Goal: Use online tool/utility: Utilize a website feature to perform a specific function

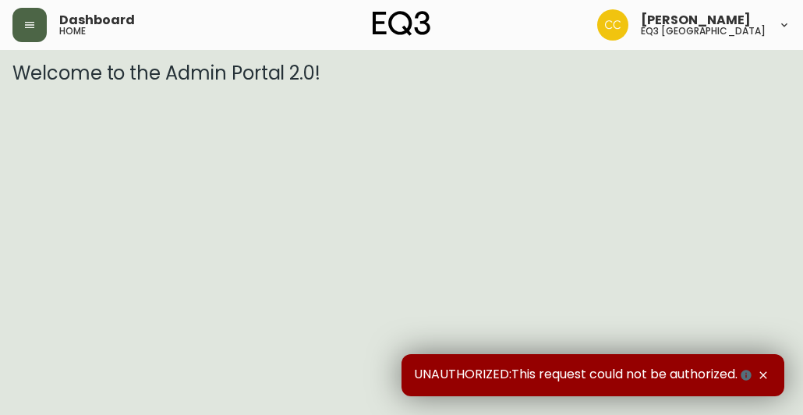
click at [35, 21] on icon "button" at bounding box center [29, 25] width 12 height 12
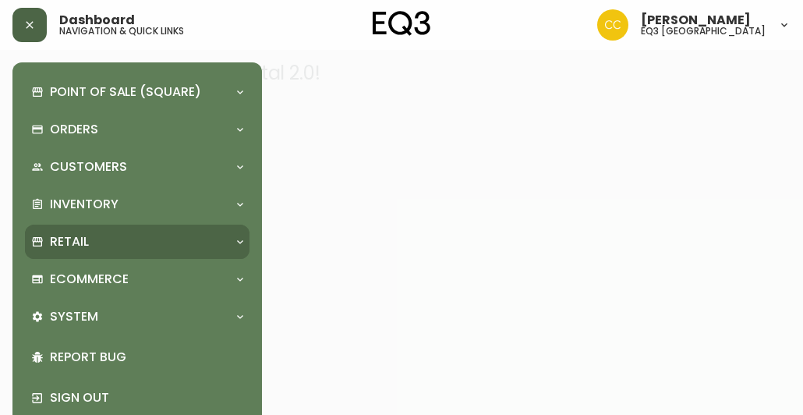
click at [209, 253] on div "Retail" at bounding box center [137, 242] width 225 height 34
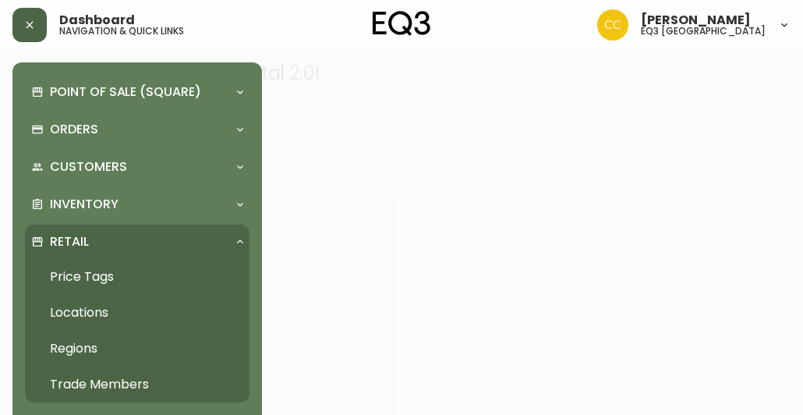
click at [138, 273] on link "Price Tags" at bounding box center [137, 277] width 225 height 36
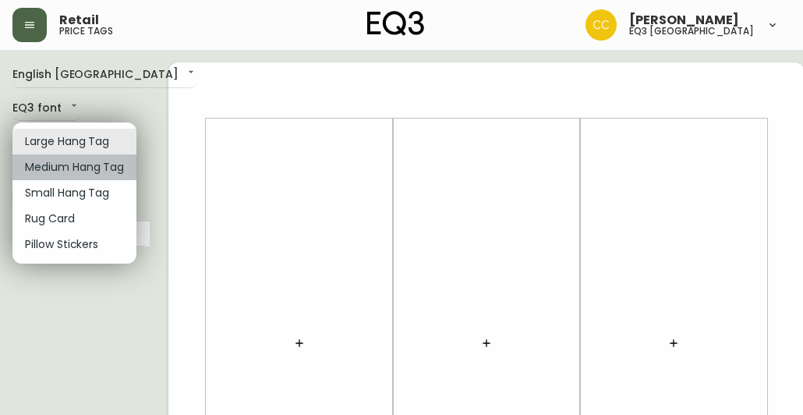
click at [94, 172] on li "Medium Hang Tag" at bounding box center [74, 167] width 124 height 26
type input "medium"
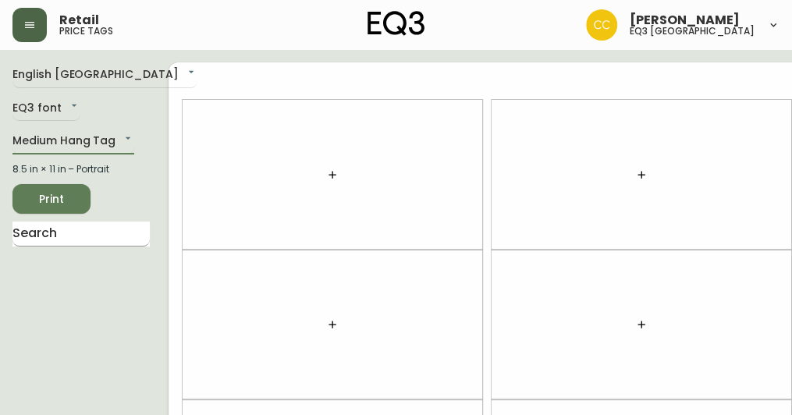
click at [83, 236] on input "text" at bounding box center [80, 233] width 137 height 25
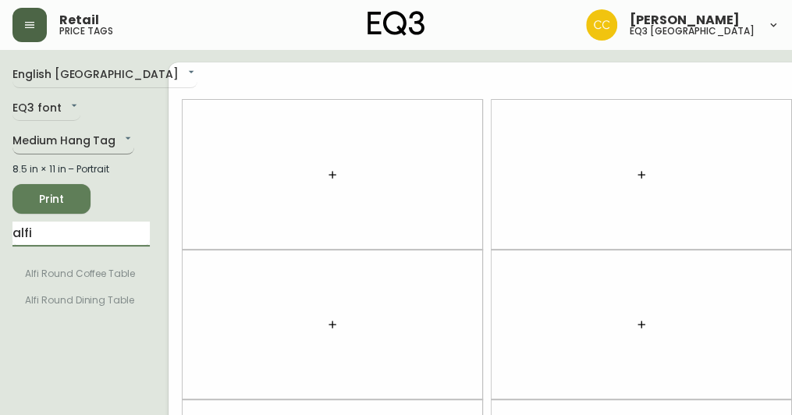
type input "alfi"
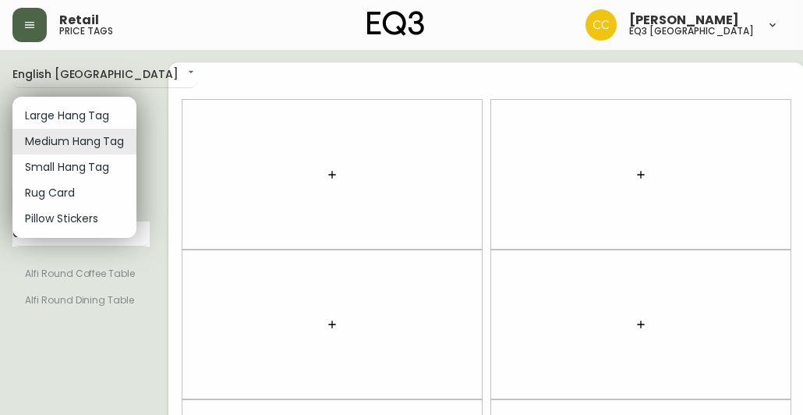
click at [103, 169] on li "Small Hang Tag" at bounding box center [74, 167] width 124 height 26
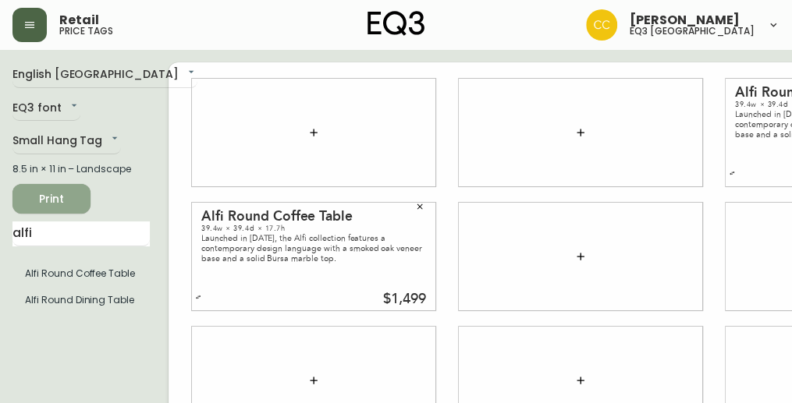
click at [37, 207] on span "Print" at bounding box center [51, 199] width 53 height 19
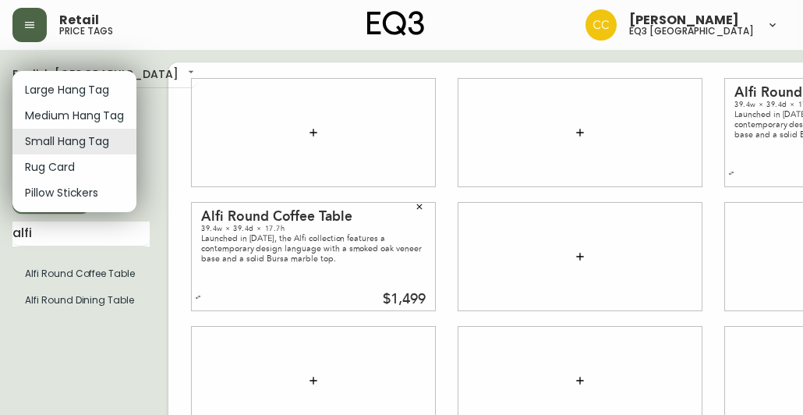
click at [109, 138] on body "Retail price tags [PERSON_NAME] eq3 [GEOGRAPHIC_DATA] English [GEOGRAPHIC_DATA]…" at bounding box center [401, 349] width 803 height 699
click at [106, 83] on li "Large Hang Tag" at bounding box center [74, 90] width 124 height 26
type input "large"
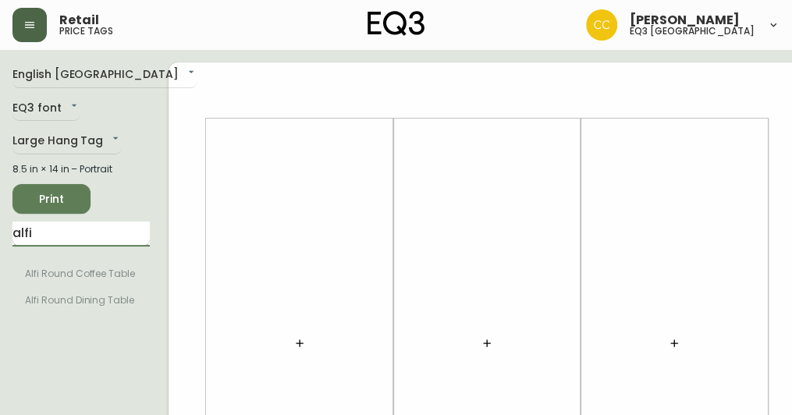
click at [66, 235] on input "alfi" at bounding box center [80, 233] width 137 height 25
type input "a"
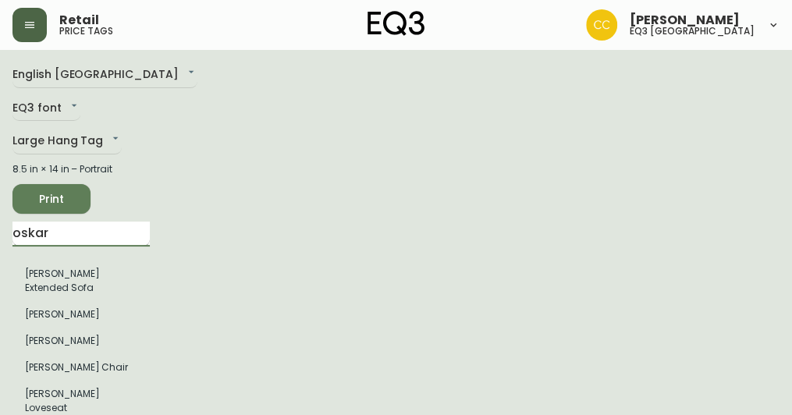
click at [68, 230] on input "oskar" at bounding box center [80, 233] width 137 height 25
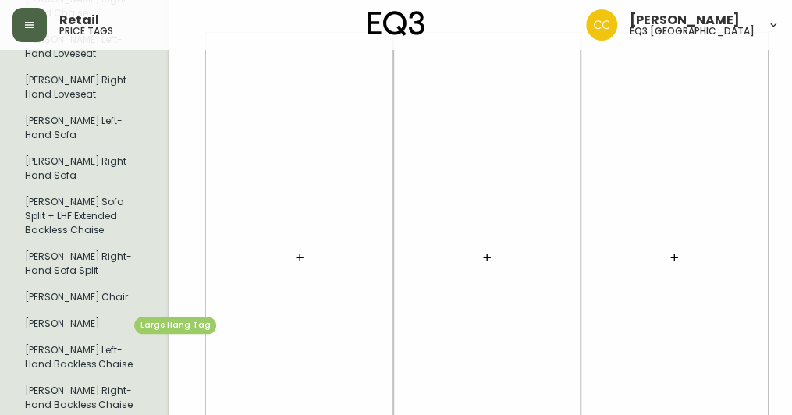
scroll to position [536, 0]
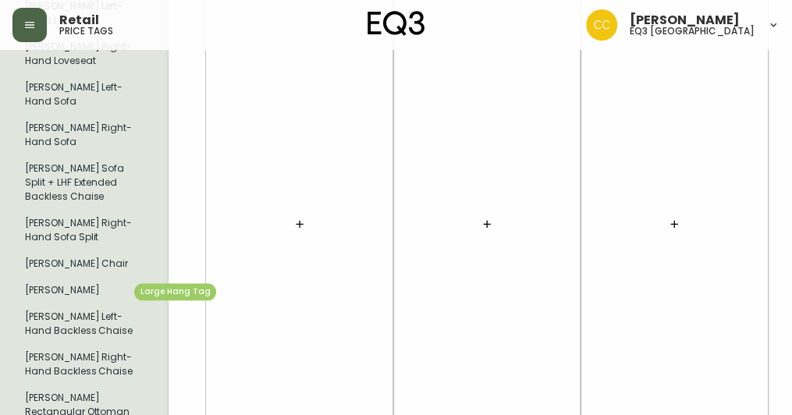
type input "oskar"
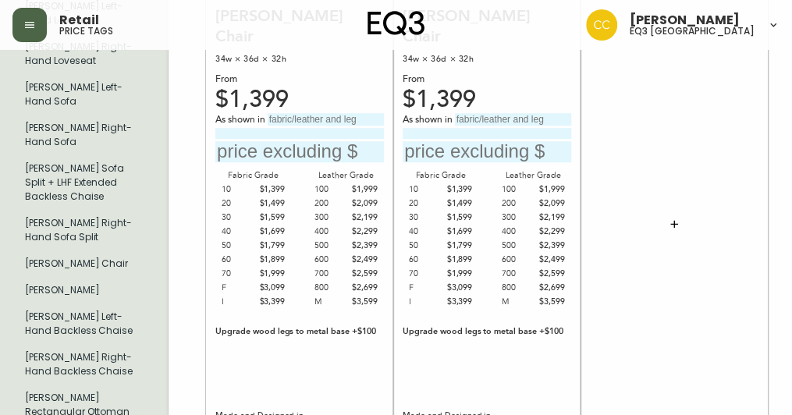
click at [311, 126] on input "text" at bounding box center [325, 119] width 116 height 12
click at [292, 162] on input "text" at bounding box center [299, 151] width 168 height 21
click at [293, 162] on input "text" at bounding box center [299, 151] width 168 height 21
click at [285, 126] on input "Grade" at bounding box center [325, 119] width 116 height 12
click at [284, 126] on input "Grade" at bounding box center [325, 119] width 116 height 12
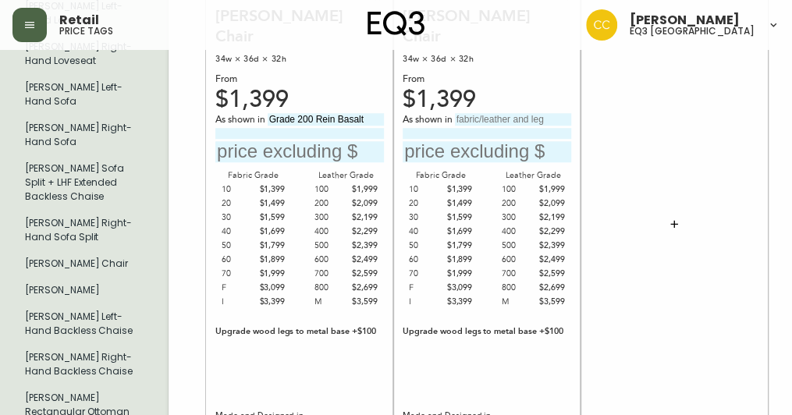
type input "Grade 200 Rein Basalt"
click at [232, 162] on input "text" at bounding box center [299, 151] width 168 height 21
type input "$2099"
click at [473, 126] on input "text" at bounding box center [513, 119] width 116 height 12
type input "Grade 200 Rein Basalt"
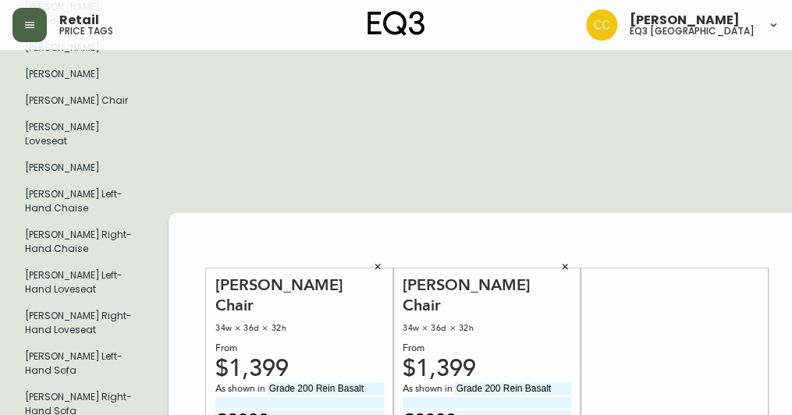
scroll to position [0, 0]
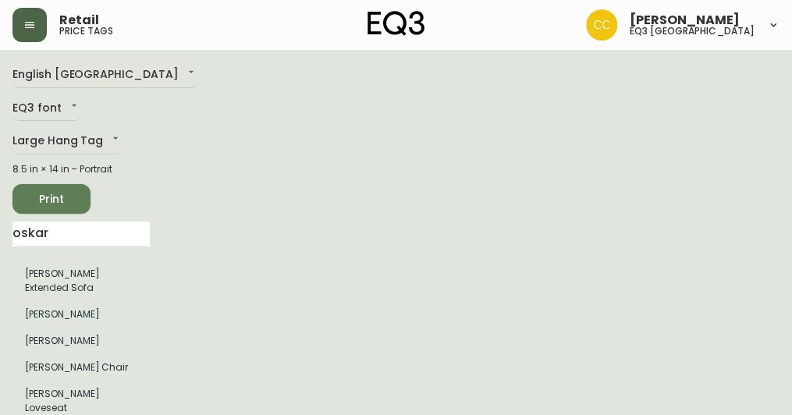
type input "$2099"
click at [65, 204] on span "Print" at bounding box center [51, 199] width 53 height 19
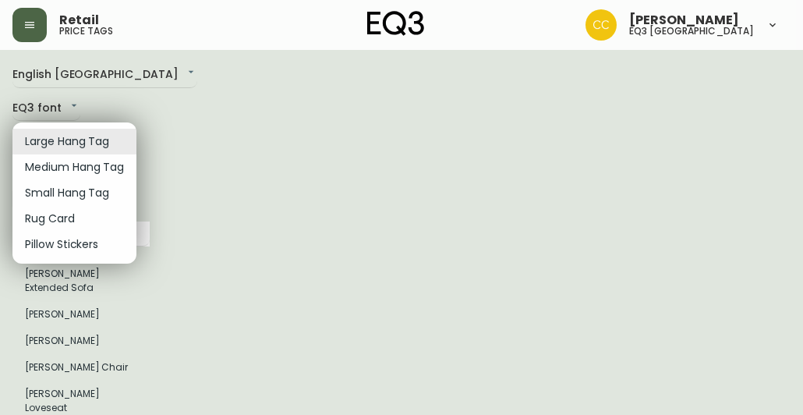
click at [90, 196] on li "Small Hang Tag" at bounding box center [74, 193] width 124 height 26
type input "small"
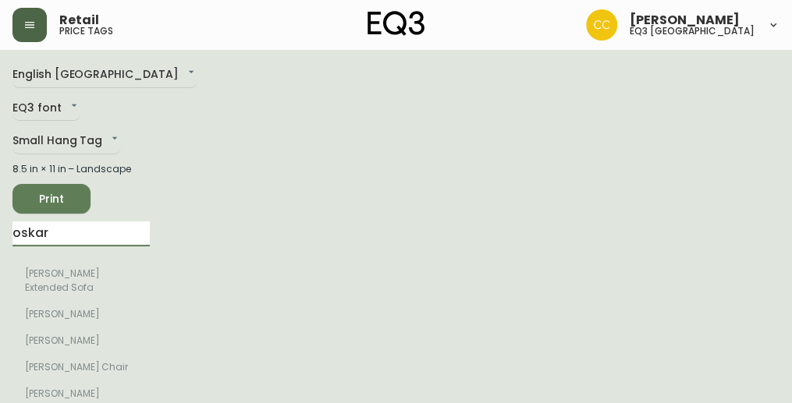
drag, startPoint x: 72, startPoint y: 246, endPoint x: -64, endPoint y: 246, distance: 135.7
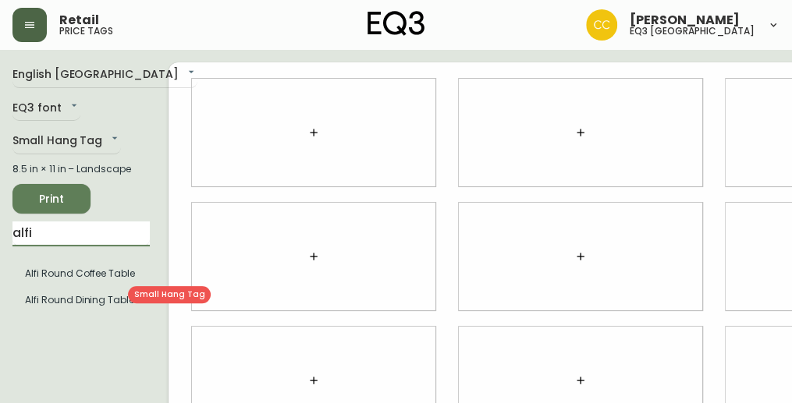
type input "alfi"
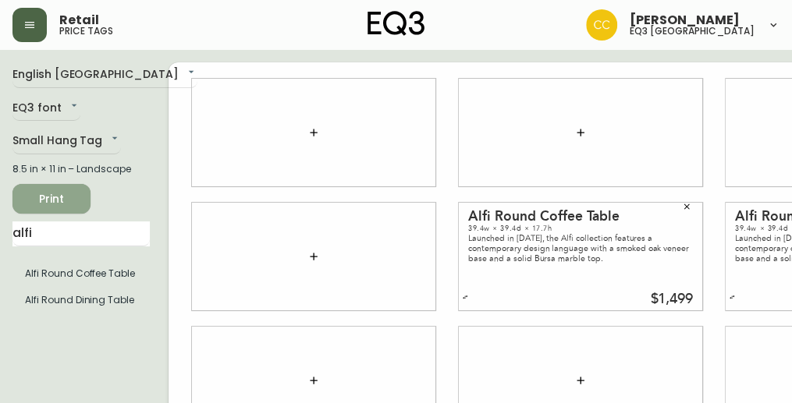
click at [45, 209] on span "Print" at bounding box center [51, 199] width 53 height 19
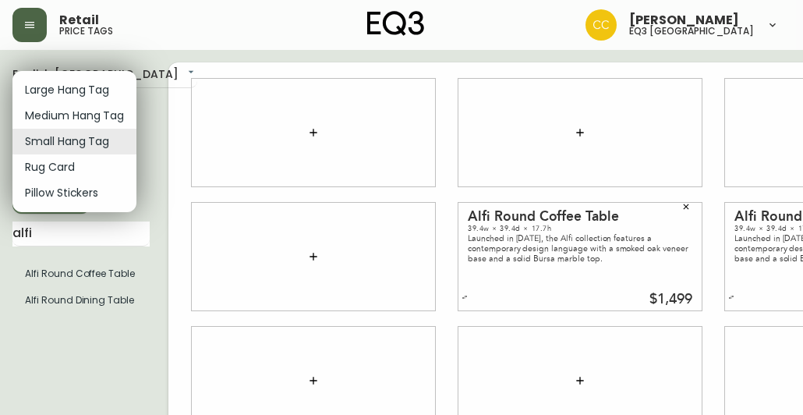
click at [85, 135] on body "Retail price tags [PERSON_NAME] eq3 [GEOGRAPHIC_DATA] English [GEOGRAPHIC_DATA]…" at bounding box center [401, 349] width 803 height 699
click at [97, 79] on li "Large Hang Tag" at bounding box center [74, 90] width 124 height 26
type input "large"
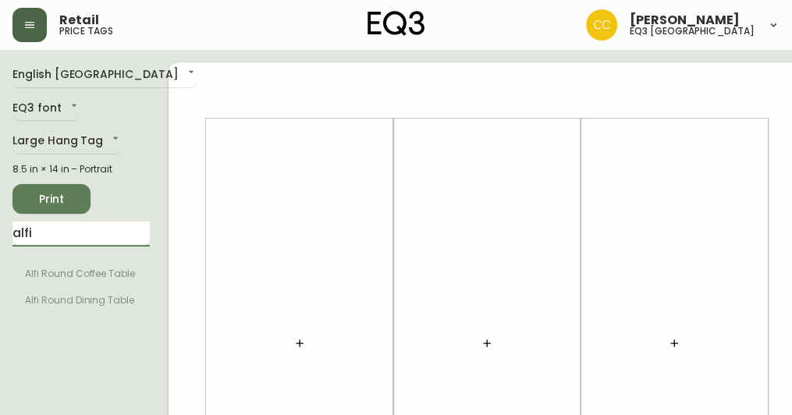
click at [84, 233] on input "alfi" at bounding box center [80, 233] width 137 height 25
type input "a"
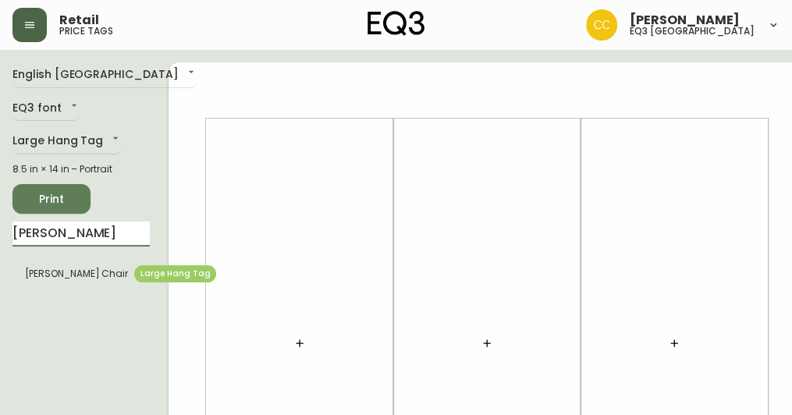
type input "[PERSON_NAME]"
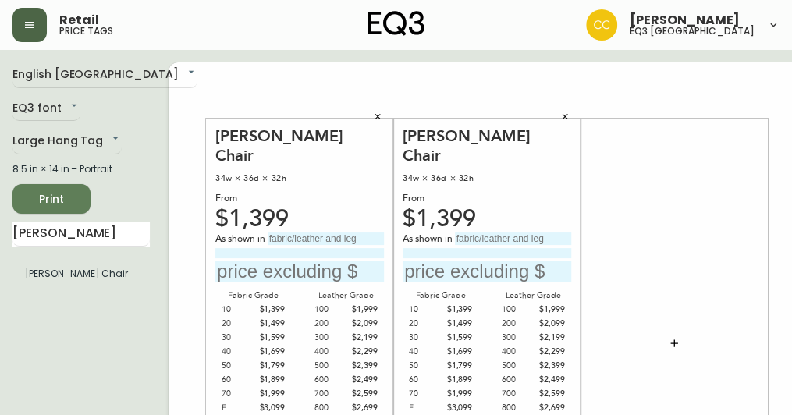
click at [290, 232] on input "text" at bounding box center [325, 238] width 116 height 12
type input "Grade 200 Rein Basalt"
type input "$2099"
type input "Grade 200 Rein Basalt"
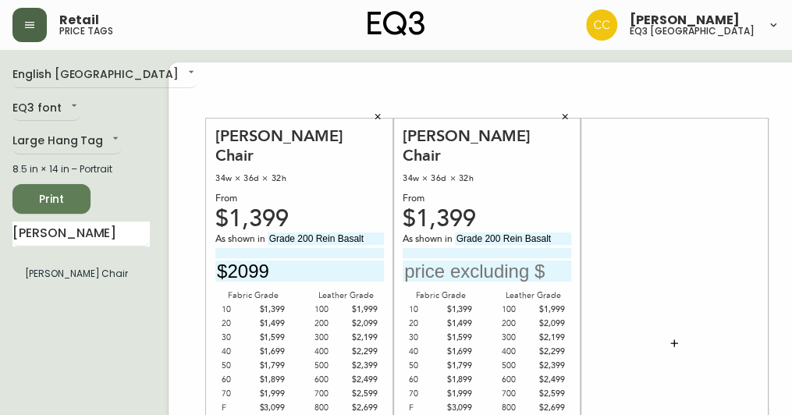
type input "$2099"
click at [643, 185] on div at bounding box center [674, 343] width 168 height 434
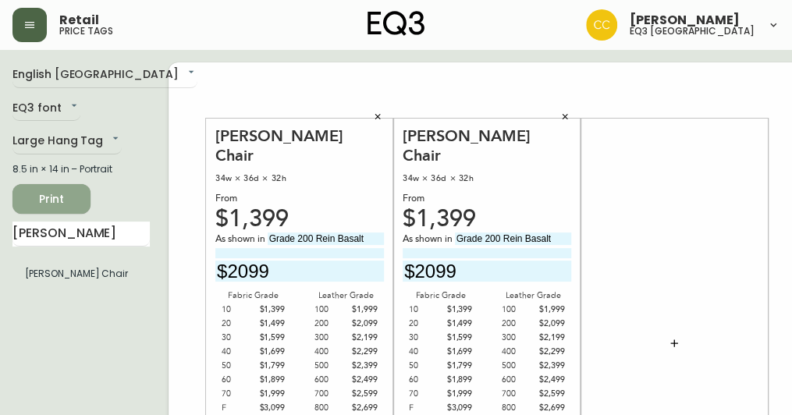
click at [62, 196] on span "Print" at bounding box center [51, 199] width 53 height 19
click at [62, 203] on span "Print" at bounding box center [51, 199] width 53 height 19
